Goal: Task Accomplishment & Management: Complete application form

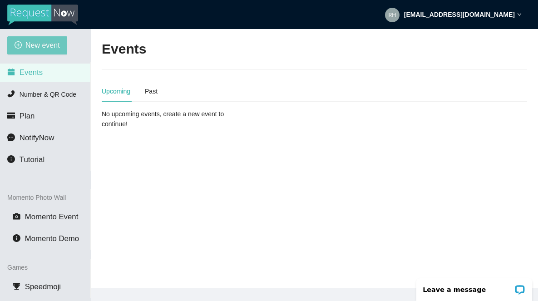
click at [37, 49] on span "New event" at bounding box center [42, 45] width 35 height 11
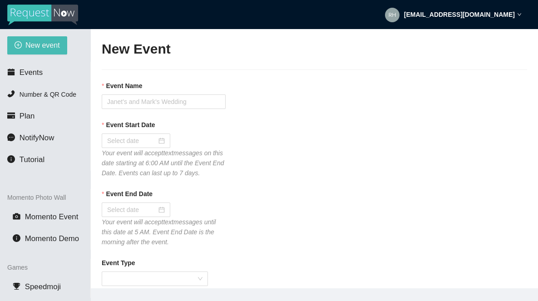
type textarea "If you liked our DJ leave a tip @ [URL][DOMAIN_NAME] & Thank you for Singing Ka…"
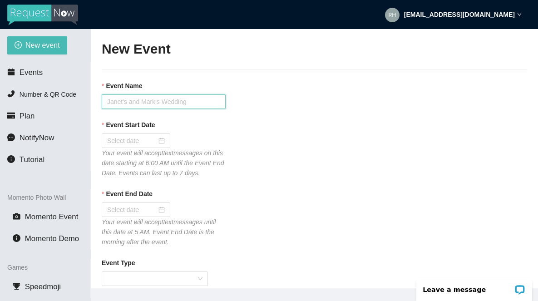
click at [117, 99] on input "Event Name" at bounding box center [164, 101] width 124 height 15
type input "Tavern 14 [DATE] Karaoke"
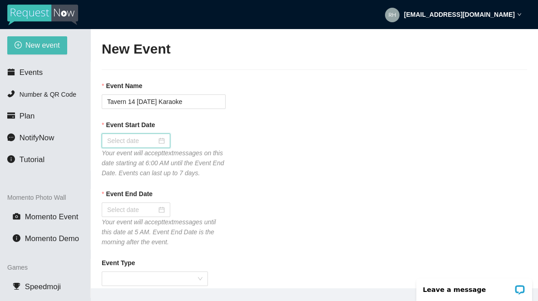
click at [114, 143] on input "Event Start Date" at bounding box center [131, 141] width 49 height 10
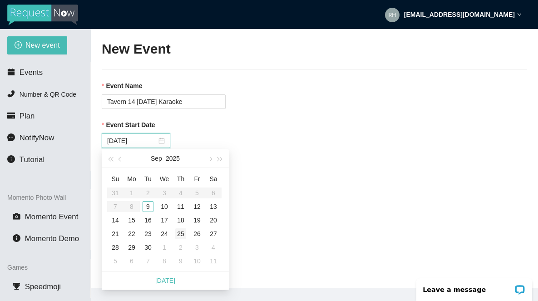
type input "[DATE]"
click at [148, 208] on div "9" at bounding box center [148, 206] width 11 height 11
type input "[DATE]"
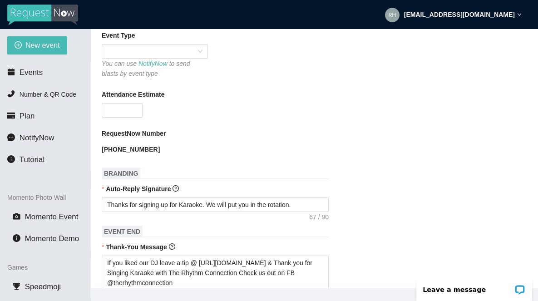
scroll to position [228, 0]
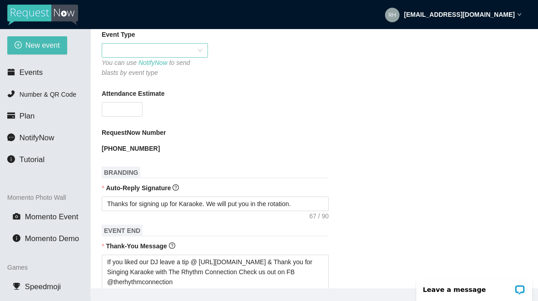
click at [116, 57] on span at bounding box center [154, 51] width 95 height 14
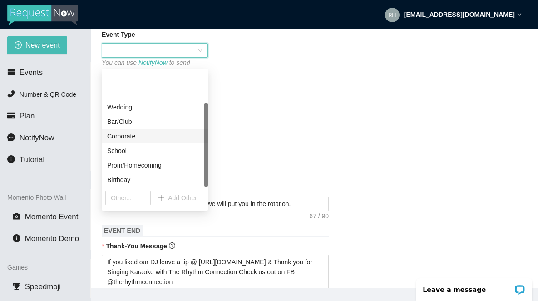
scroll to position [44, 0]
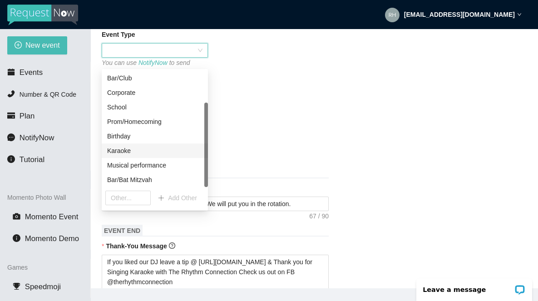
click at [121, 153] on div "Karaoke" at bounding box center [154, 151] width 95 height 10
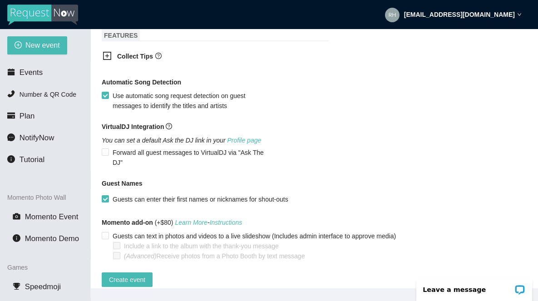
scroll to position [561, 0]
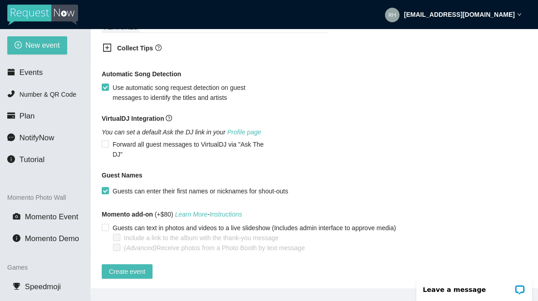
click at [108, 52] on icon "plus-square" at bounding box center [107, 47] width 9 height 9
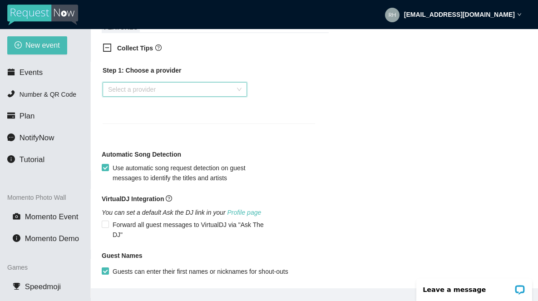
click at [114, 96] on input "search" at bounding box center [171, 90] width 127 height 14
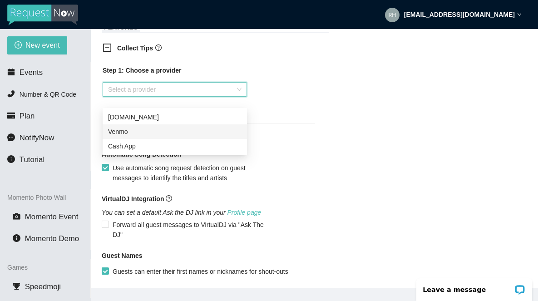
click at [118, 134] on div "Venmo" at bounding box center [174, 132] width 133 height 10
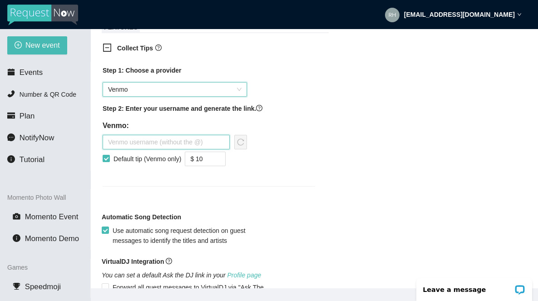
click at [118, 149] on input "text" at bounding box center [166, 142] width 127 height 15
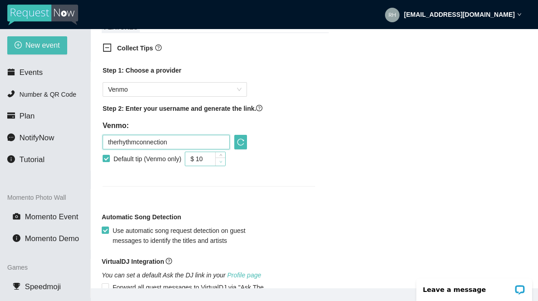
type input "therhythmconnection"
click at [222, 163] on icon "down" at bounding box center [220, 161] width 3 height 3
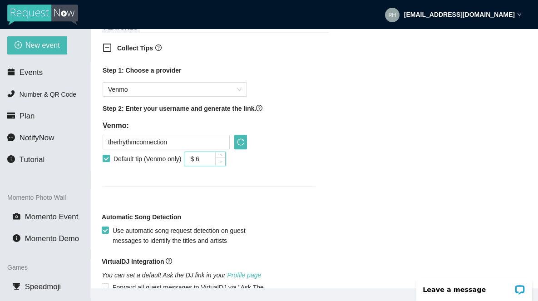
type input "$ 5"
click at [222, 163] on icon "down" at bounding box center [220, 161] width 3 height 3
click at [241, 146] on icon "reload" at bounding box center [240, 141] width 7 height 7
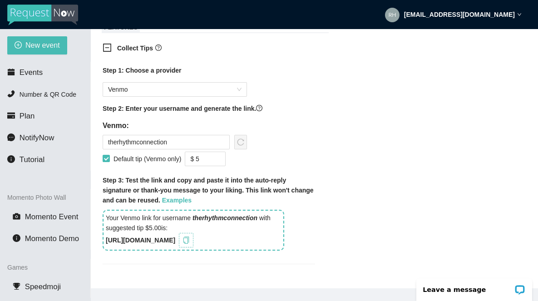
click at [190, 244] on icon "copy" at bounding box center [186, 240] width 7 height 7
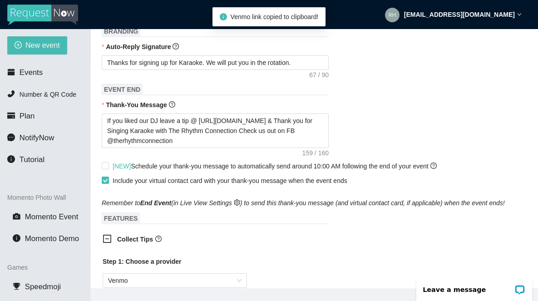
scroll to position [298, 0]
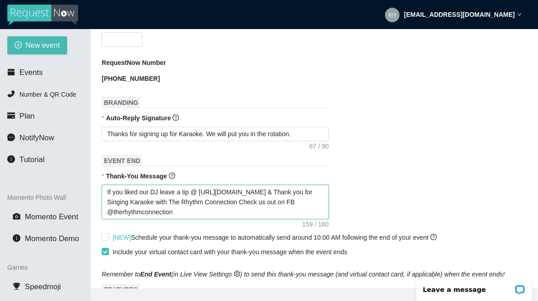
drag, startPoint x: 282, startPoint y: 202, endPoint x: 201, endPoint y: 203, distance: 81.3
click at [201, 203] on textarea "If you liked our DJ leave a tip @ [URL][DOMAIN_NAME] & Thank you for Singing Ka…" at bounding box center [215, 202] width 227 height 35
click at [385, 96] on form "Event Name Tavern 14 [DATE] Karaoke Event Start Date [DATE] Your event will acc…" at bounding box center [314, 272] width 425 height 979
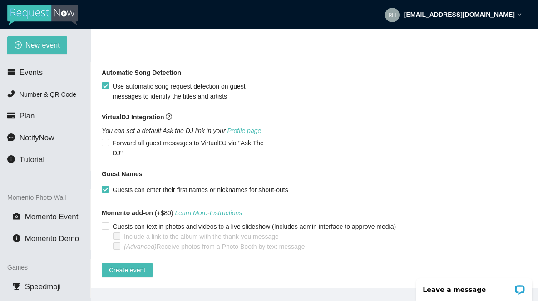
scroll to position [800, 0]
click at [123, 267] on span "Create event" at bounding box center [127, 270] width 36 height 10
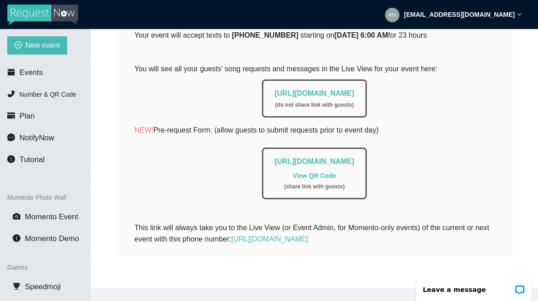
scroll to position [182, 0]
click at [30, 74] on span "Events" at bounding box center [31, 72] width 23 height 9
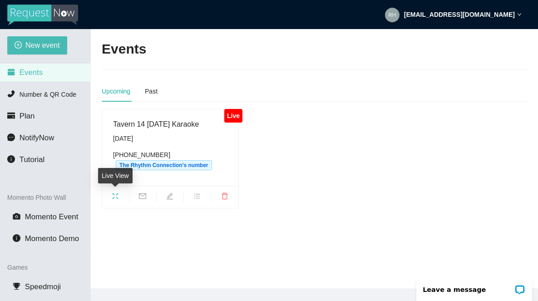
click at [116, 197] on icon "fullscreen" at bounding box center [115, 196] width 7 height 7
